Goal: Transaction & Acquisition: Book appointment/travel/reservation

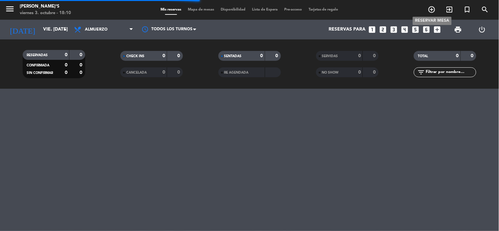
click at [430, 9] on icon "add_circle_outline" at bounding box center [432, 10] width 8 height 8
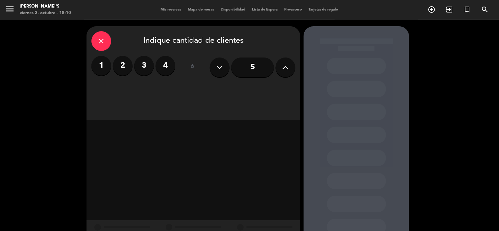
click at [127, 62] on label "2" at bounding box center [123, 66] width 20 height 20
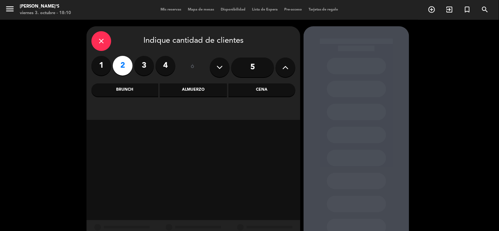
click at [274, 90] on div "Cena" at bounding box center [262, 90] width 67 height 13
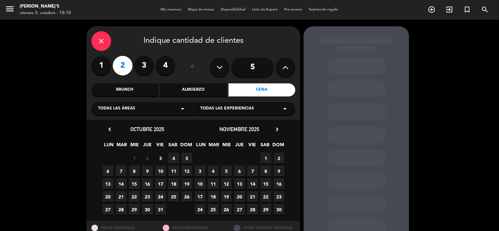
click at [163, 160] on span "3" at bounding box center [160, 158] width 11 height 11
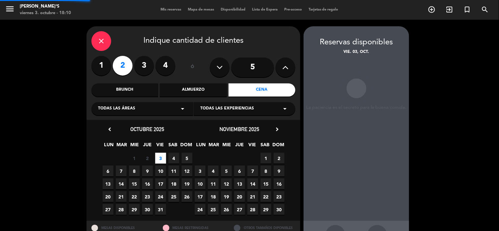
scroll to position [24, 0]
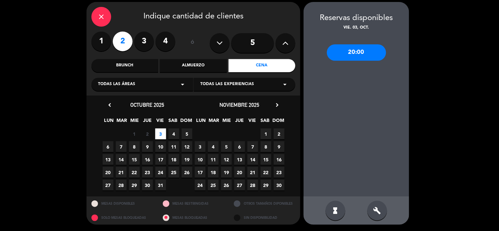
click at [358, 50] on div "20:00" at bounding box center [356, 52] width 59 height 16
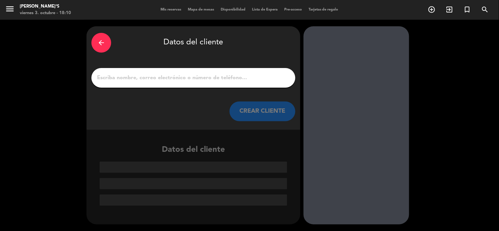
scroll to position [0, 0]
click at [225, 78] on input "1" at bounding box center [193, 77] width 194 height 9
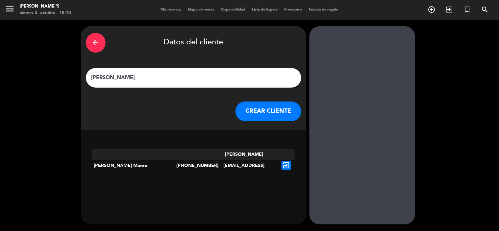
type input "[PERSON_NAME]"
click at [257, 112] on button "CREAR CLIENTE" at bounding box center [268, 112] width 66 height 20
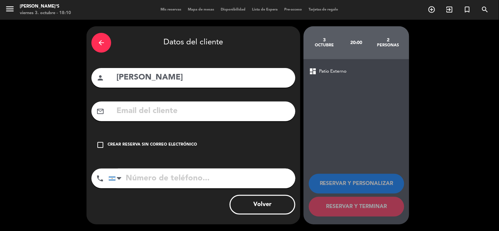
click at [100, 142] on icon "check_box_outline_blank" at bounding box center [100, 145] width 8 height 8
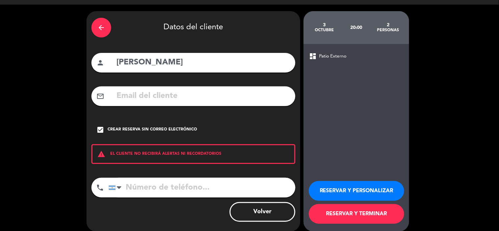
scroll to position [22, 0]
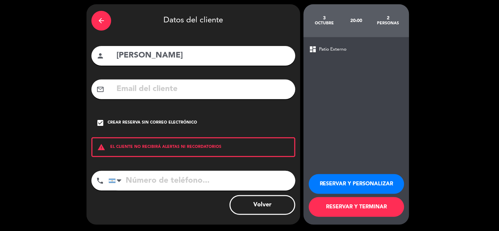
click at [369, 208] on button "RESERVAR Y TERMINAR" at bounding box center [356, 207] width 95 height 20
